Goal: Find specific page/section

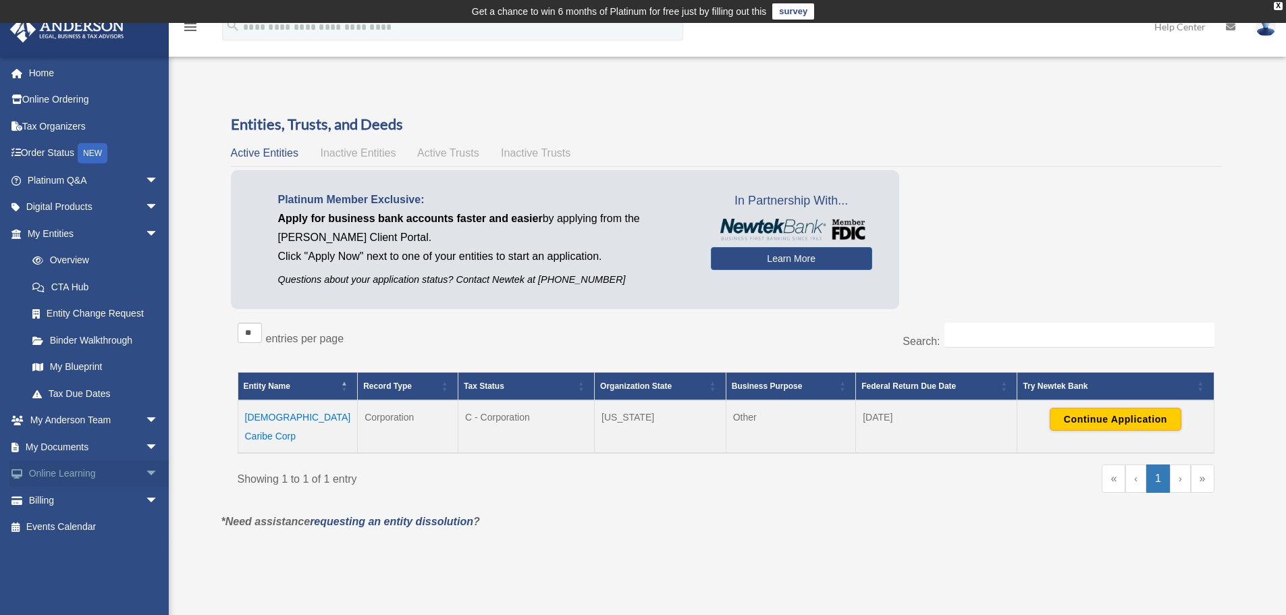
click at [145, 470] on span "arrow_drop_down" at bounding box center [158, 474] width 27 height 28
click at [145, 180] on span "arrow_drop_down" at bounding box center [158, 181] width 27 height 28
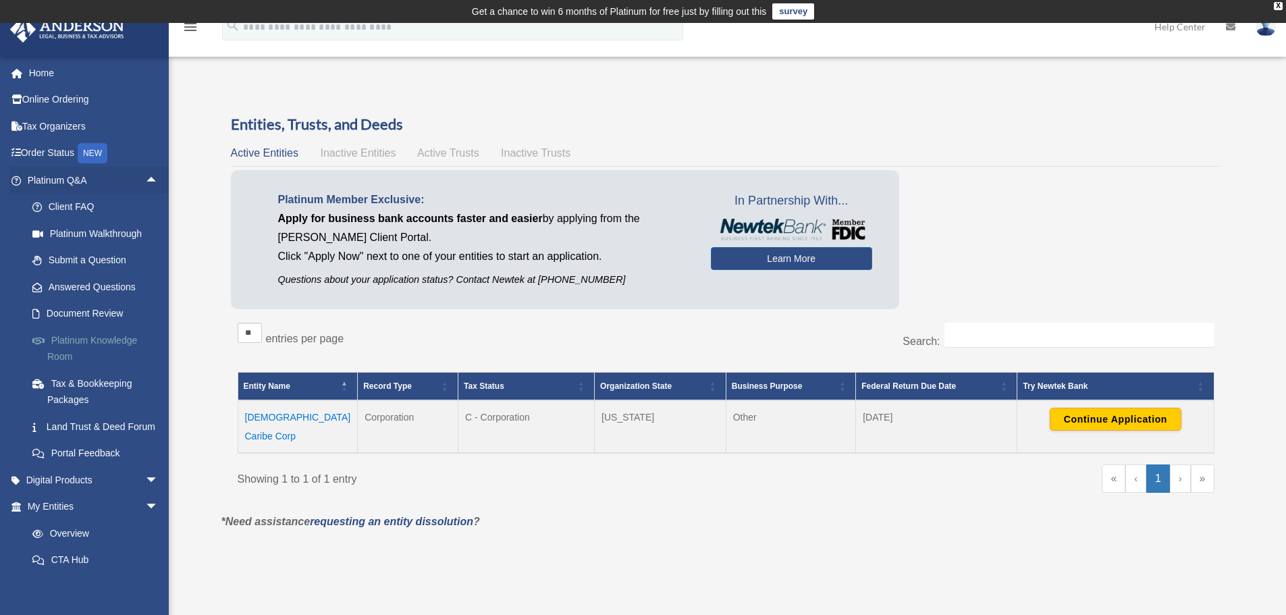
click at [67, 345] on link "Platinum Knowledge Room" at bounding box center [99, 348] width 160 height 43
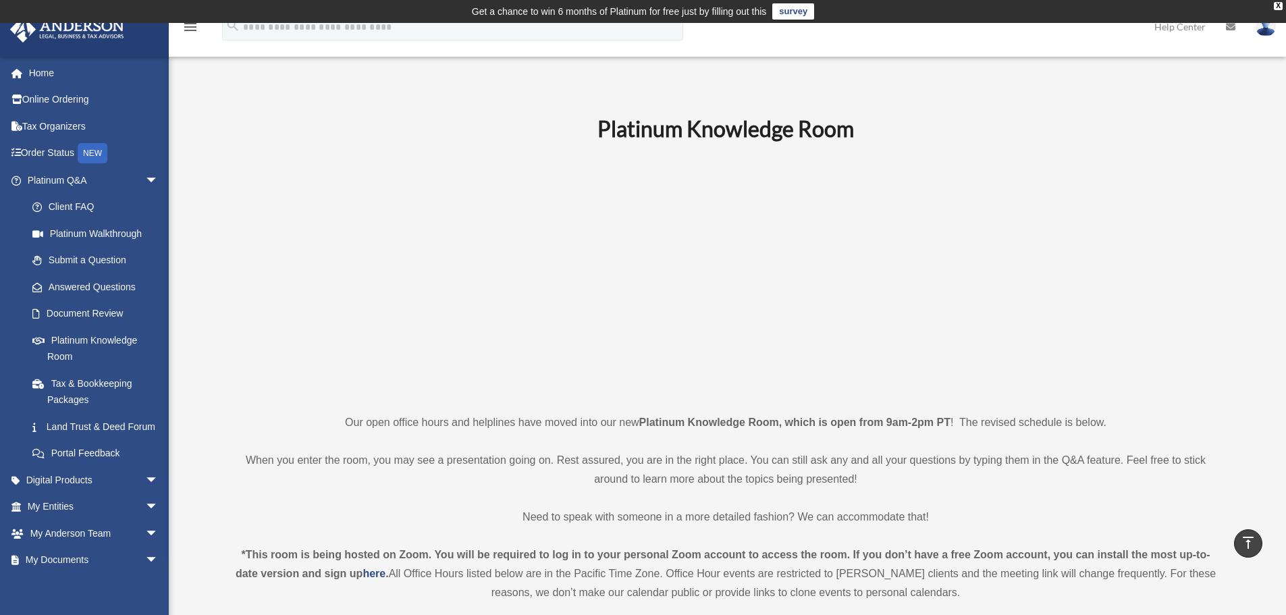
scroll to position [405, 0]
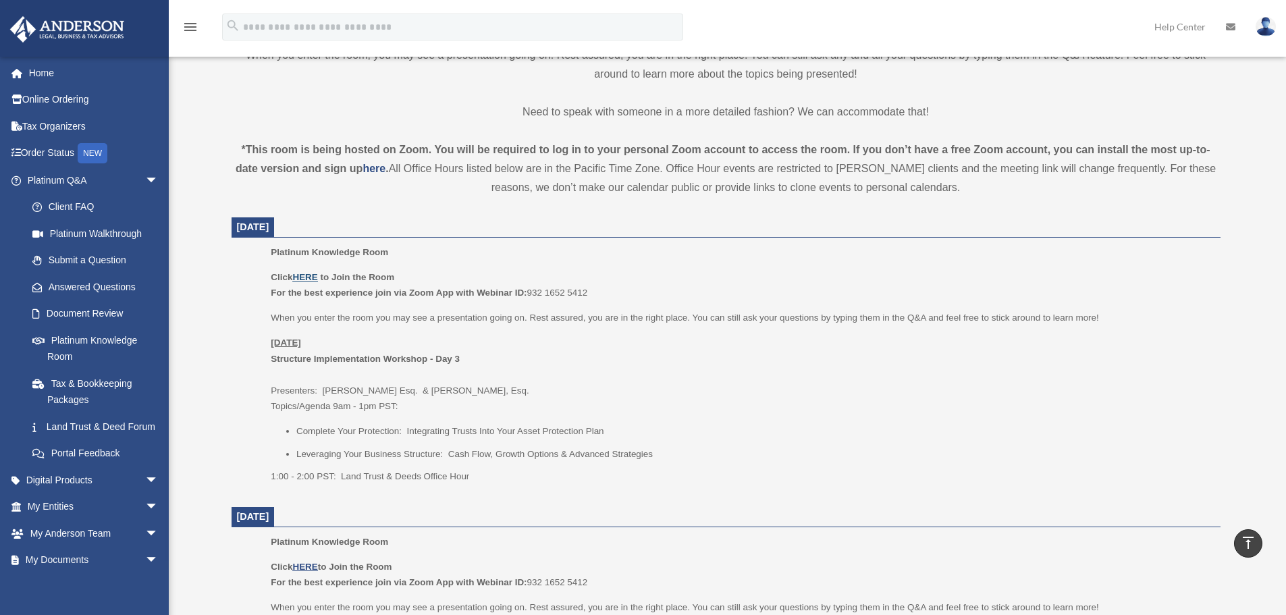
click at [302, 276] on u "HERE" at bounding box center [304, 277] width 25 height 10
click at [34, 71] on link "Home" at bounding box center [93, 72] width 169 height 27
